Goal: Information Seeking & Learning: Find specific fact

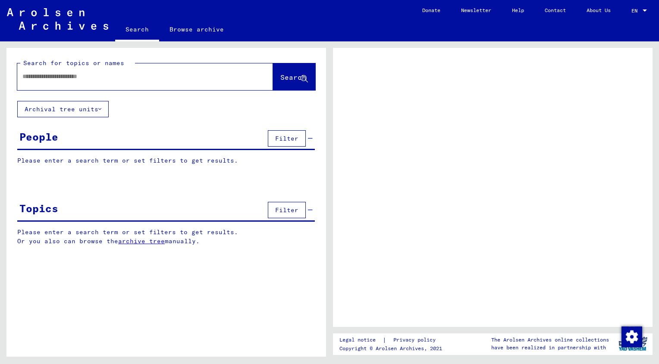
click at [113, 73] on input "text" at bounding box center [137, 76] width 230 height 9
type input "*****"
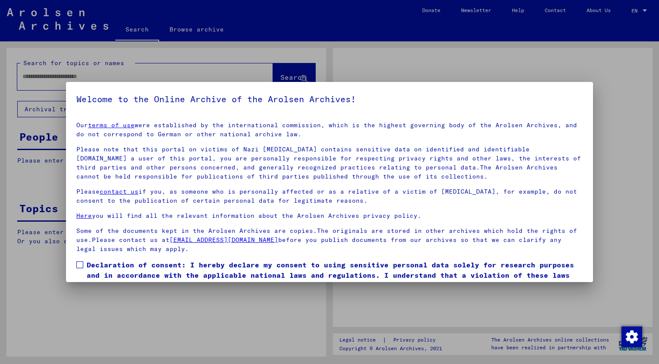
click at [284, 73] on div at bounding box center [329, 182] width 659 height 364
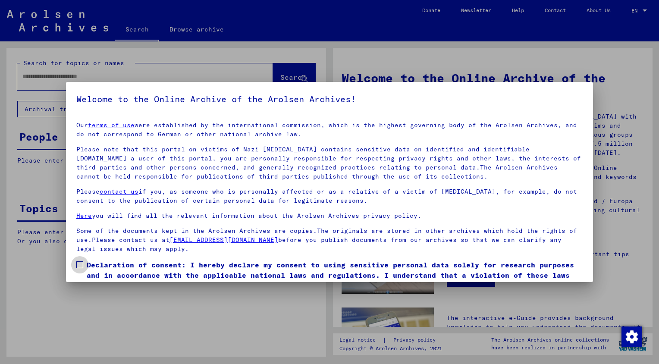
click at [81, 262] on span at bounding box center [79, 265] width 7 height 7
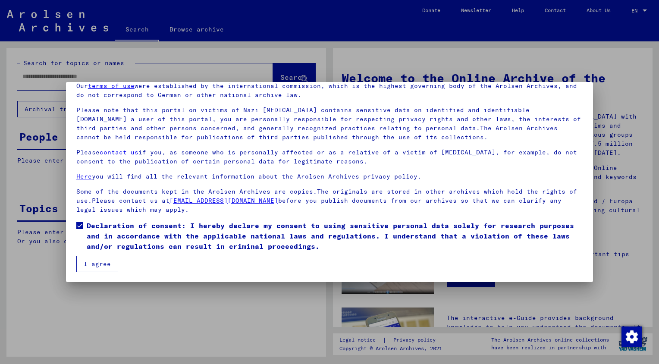
click at [104, 262] on button "I agree" at bounding box center [97, 264] width 42 height 16
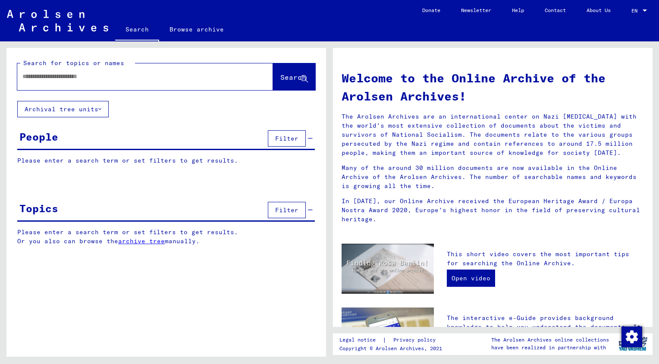
click at [107, 79] on input "text" at bounding box center [134, 76] width 225 height 9
click at [141, 78] on input "text" at bounding box center [134, 76] width 225 height 9
type input "**********"
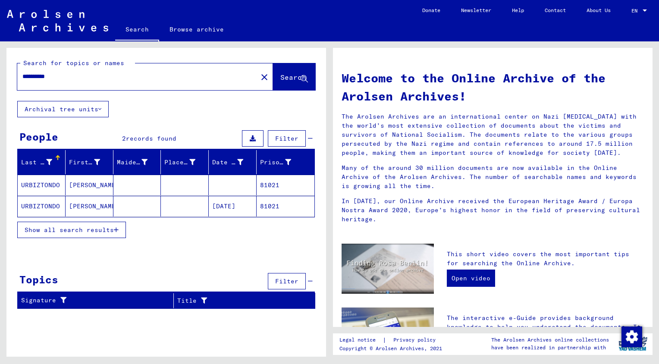
click at [54, 205] on mat-cell "URBIZTONDO" at bounding box center [42, 206] width 48 height 21
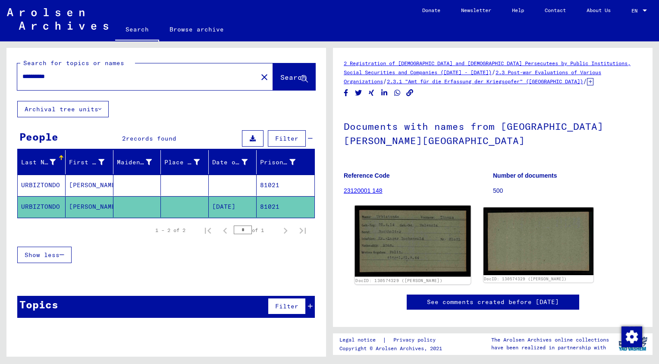
click at [443, 206] on img at bounding box center [413, 241] width 116 height 71
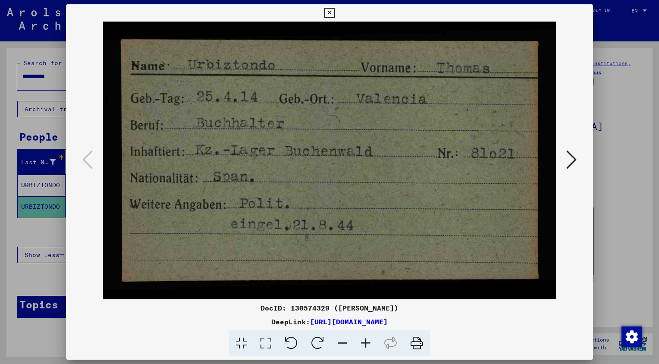
click at [328, 10] on icon at bounding box center [330, 13] width 10 height 10
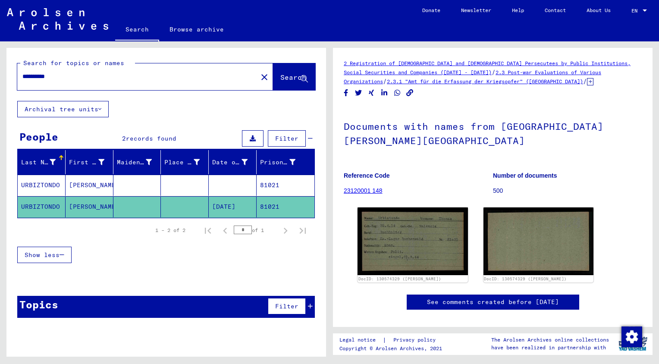
click at [43, 187] on mat-cell "URBIZTONDO" at bounding box center [42, 185] width 48 height 21
